Goal: Manage account settings

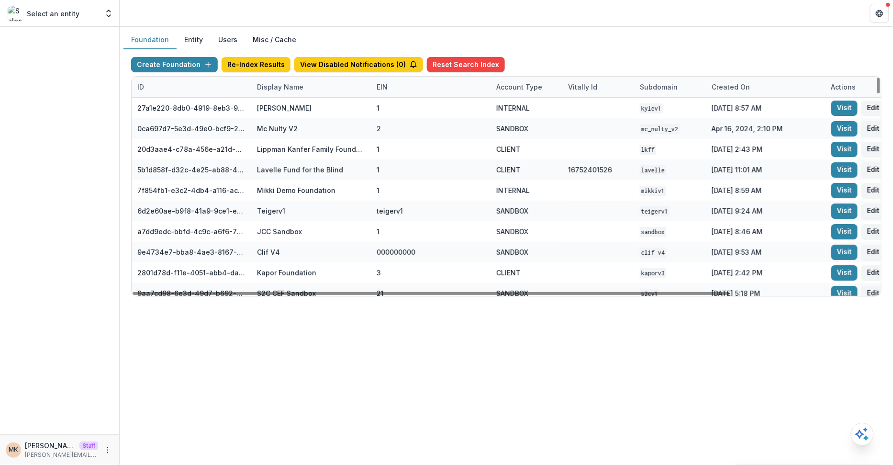
click at [266, 83] on div "Display Name" at bounding box center [280, 87] width 58 height 10
click at [276, 96] on div "Display Name" at bounding box center [311, 87] width 120 height 21
click at [272, 86] on div "Display Name" at bounding box center [280, 87] width 58 height 10
click at [273, 111] on input at bounding box center [310, 107] width 115 height 15
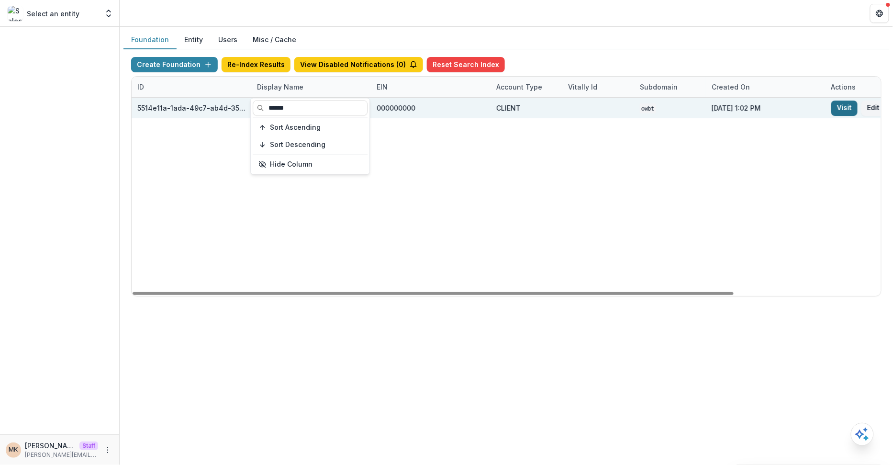
type input "******"
click at [831, 108] on link "Visit" at bounding box center [844, 107] width 26 height 15
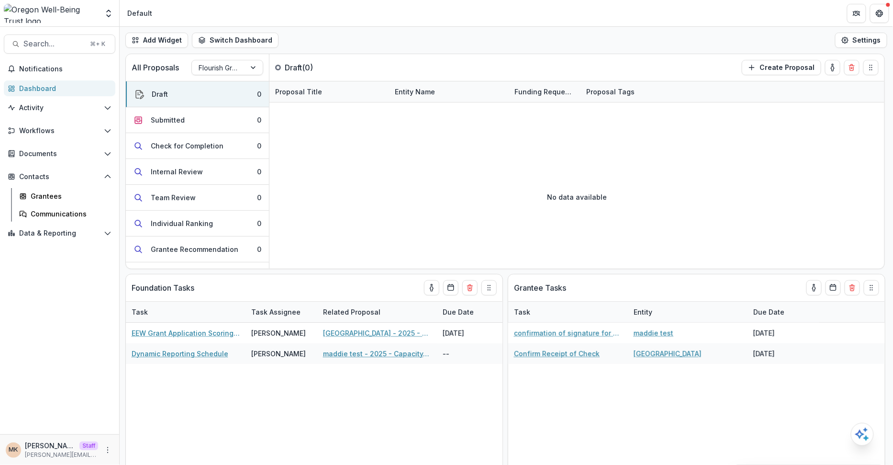
click at [116, 11] on div "Aggregate Analysis Foundations Temelio Demo Foundation [PERSON_NAME] Parent Chi…" at bounding box center [59, 15] width 119 height 22
click at [110, 12] on icon "Open entity switcher" at bounding box center [109, 14] width 10 height 10
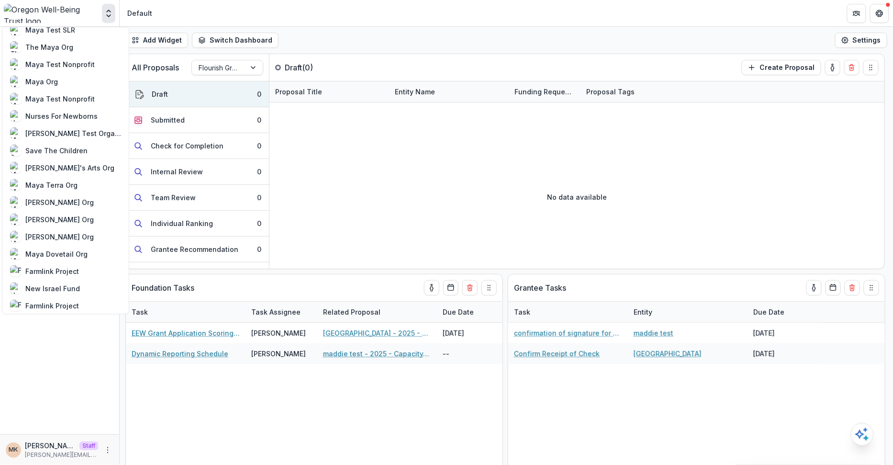
scroll to position [545, 0]
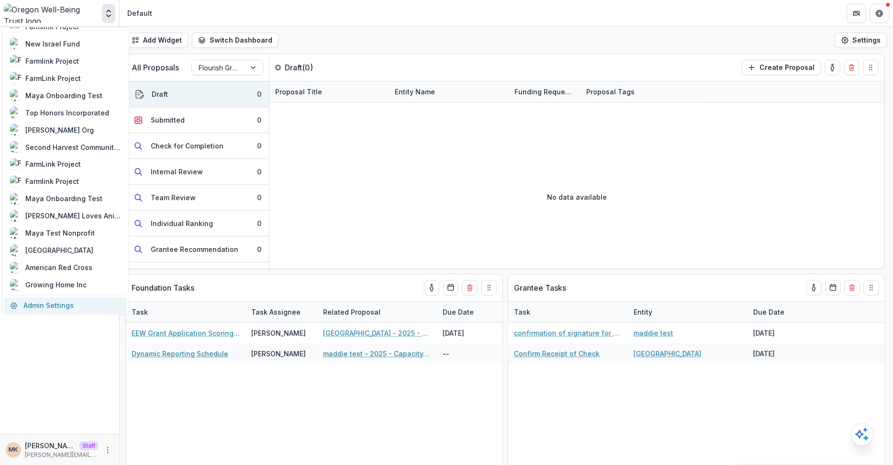
click at [39, 308] on link "Admin Settings" at bounding box center [65, 305] width 122 height 16
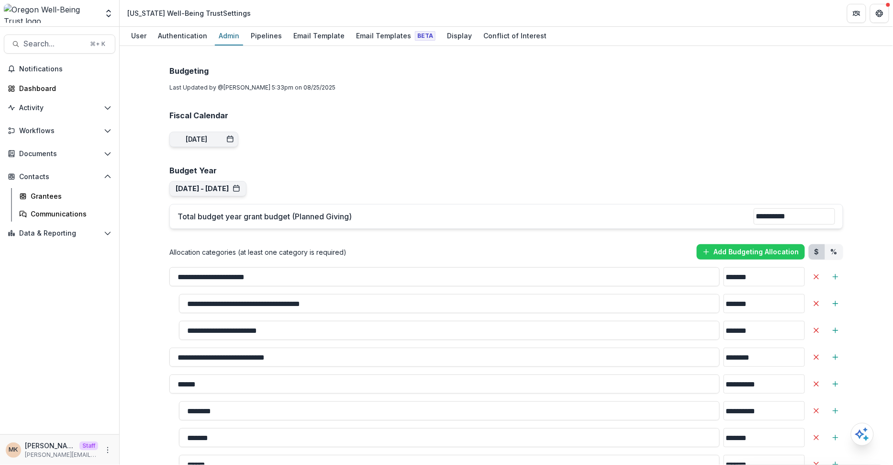
scroll to position [736, 0]
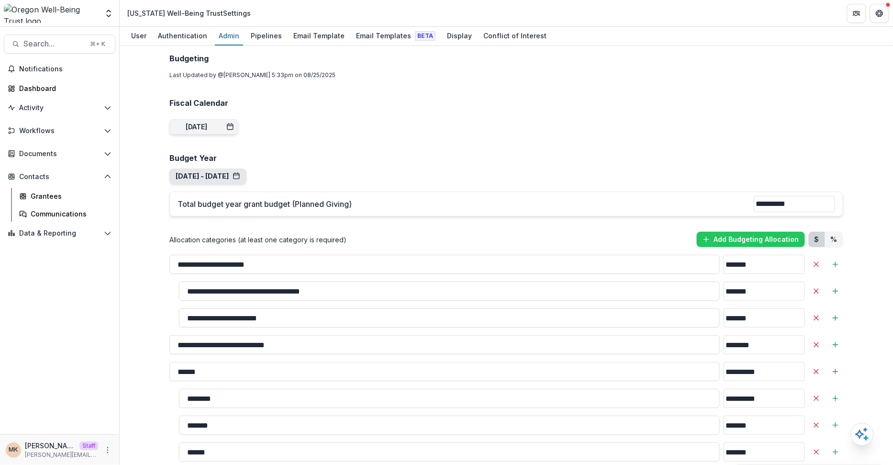
click at [225, 176] on button "[DATE] - [DATE]" at bounding box center [208, 176] width 65 height 8
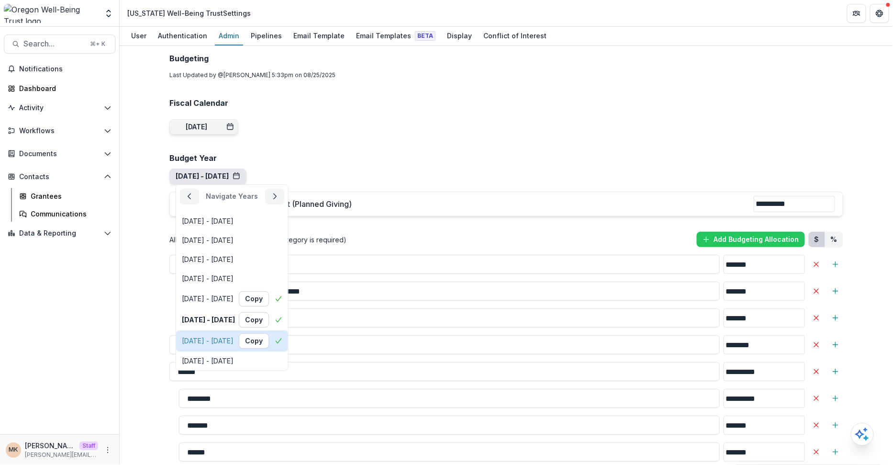
click at [222, 337] on div "[DATE] - [DATE]" at bounding box center [208, 340] width 52 height 8
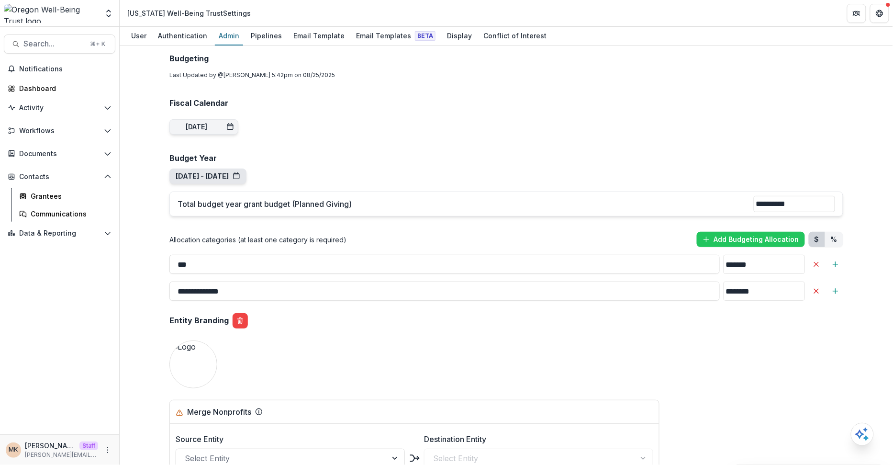
click at [240, 174] on button "[DATE] - [DATE]" at bounding box center [208, 176] width 65 height 8
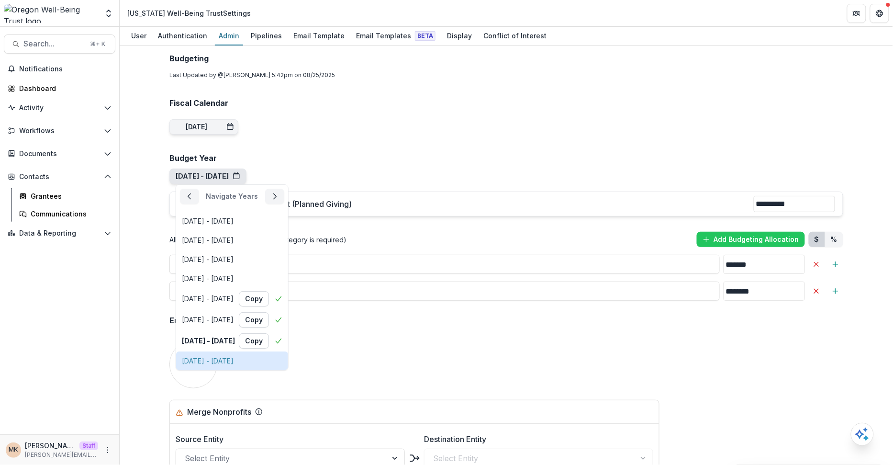
click at [233, 356] on div "[DATE] - [DATE]" at bounding box center [208, 360] width 52 height 8
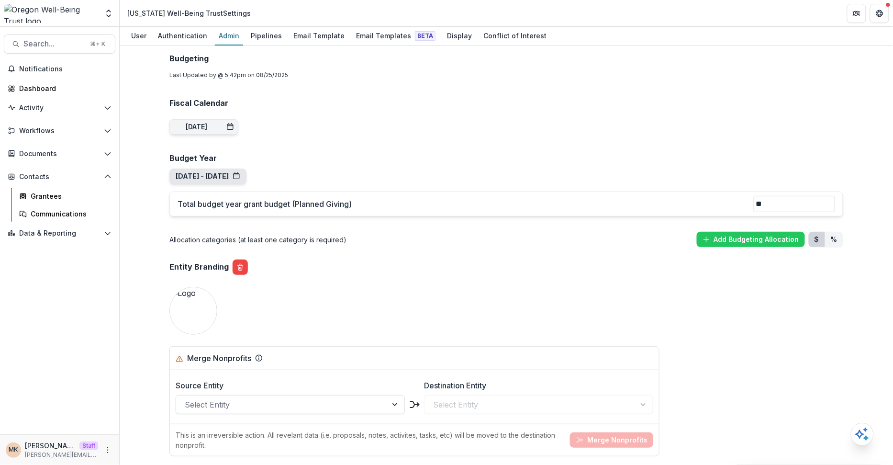
click at [237, 175] on button "[DATE] - [DATE]" at bounding box center [208, 176] width 65 height 8
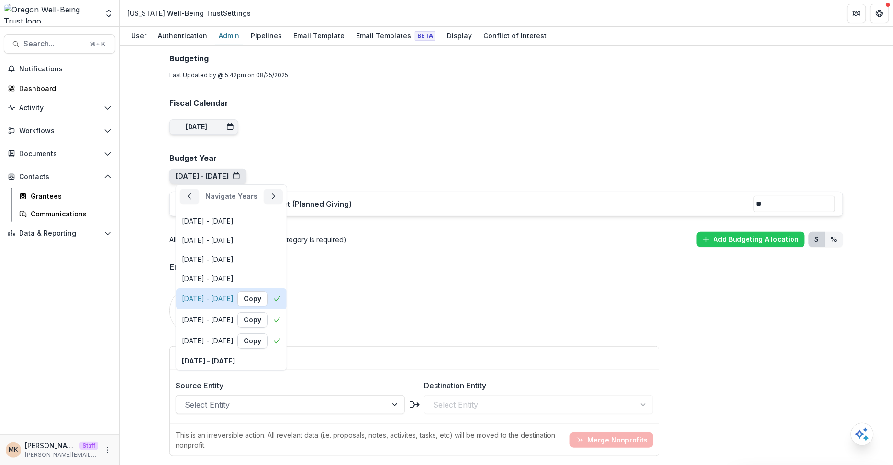
click at [222, 297] on div "[DATE] - [DATE]" at bounding box center [208, 298] width 52 height 8
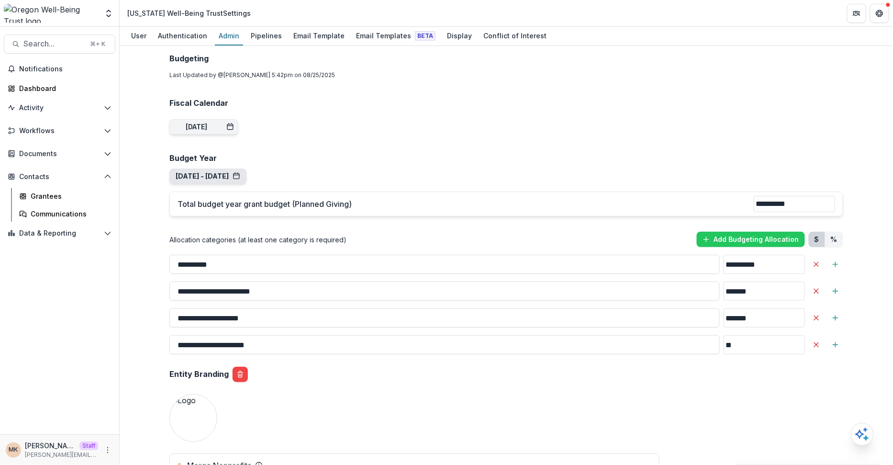
click at [240, 173] on button "[DATE] - [DATE]" at bounding box center [208, 176] width 65 height 8
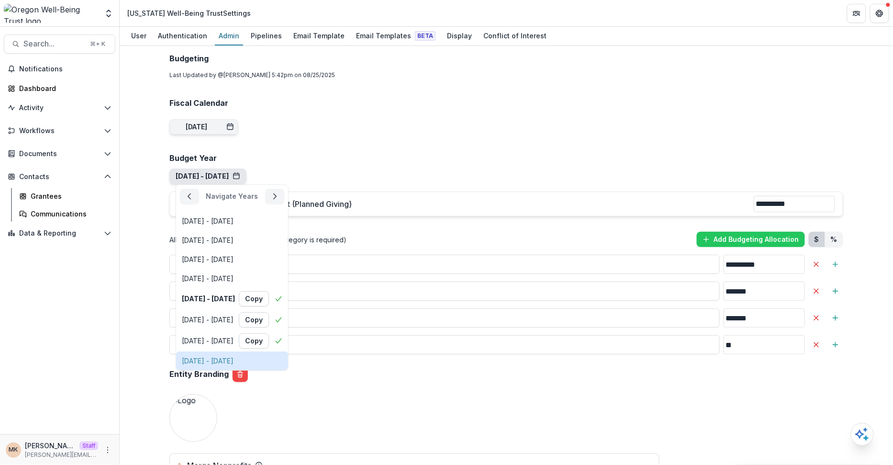
click at [213, 356] on div "[DATE] - [DATE]" at bounding box center [208, 360] width 52 height 8
type input "**"
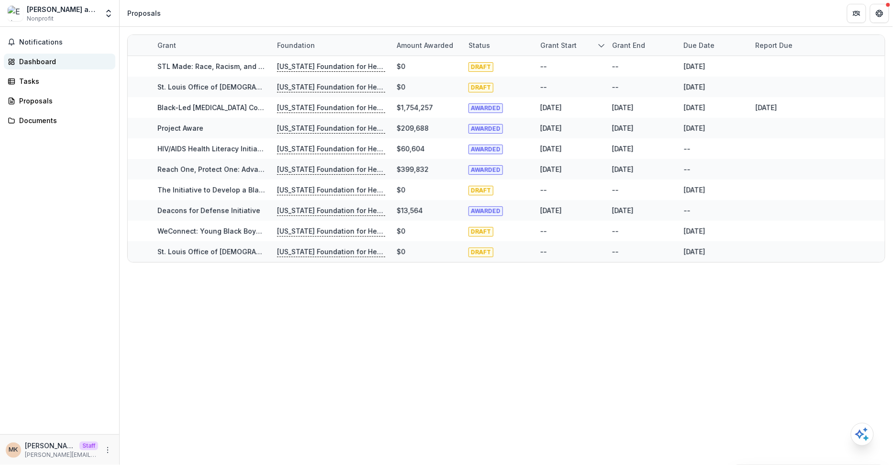
click at [82, 66] on div "Dashboard" at bounding box center [63, 61] width 89 height 10
